Goal: Navigation & Orientation: Find specific page/section

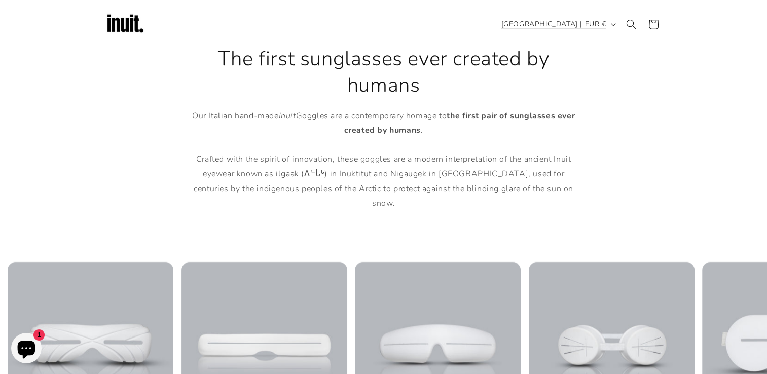
scroll to position [355, 0]
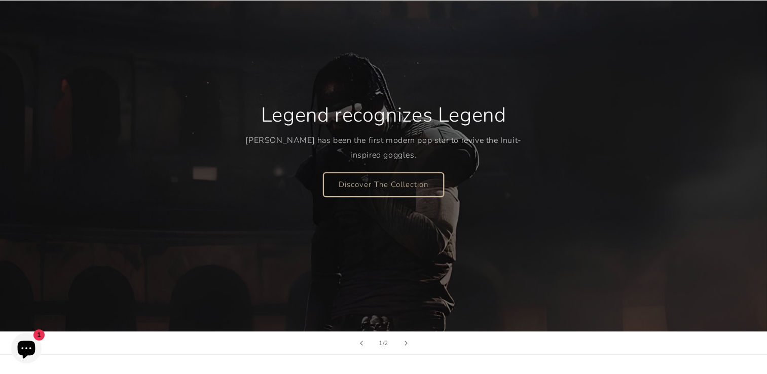
scroll to position [355, 0]
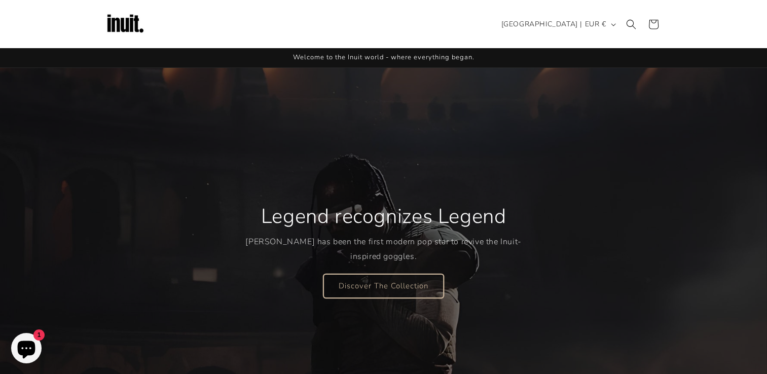
click at [398, 284] on link "Discover The Collection" at bounding box center [384, 286] width 120 height 24
